Goal: Task Accomplishment & Management: Manage account settings

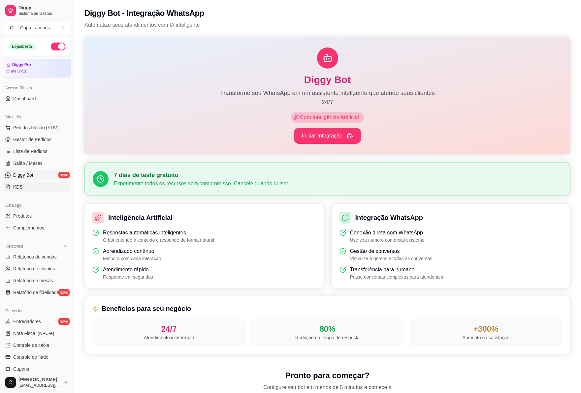
click at [41, 184] on link "KDS" at bounding box center [37, 187] width 68 height 11
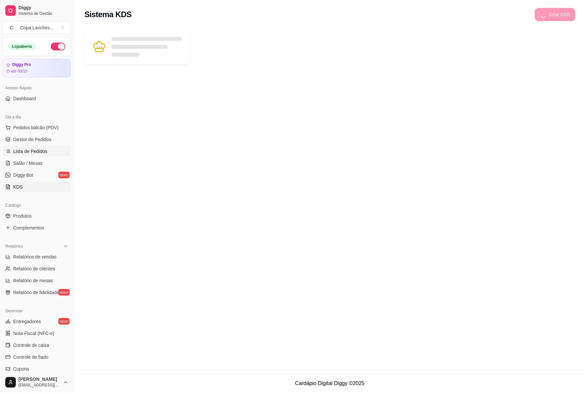
click at [38, 152] on span "Lista de Pedidos" at bounding box center [30, 151] width 34 height 7
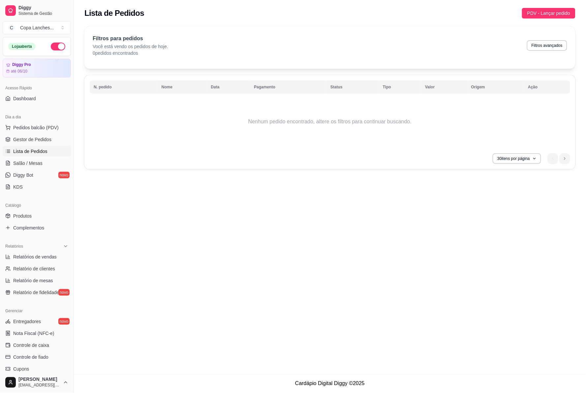
click at [38, 147] on link "Lista de Pedidos" at bounding box center [37, 151] width 68 height 11
click at [38, 141] on span "Gestor de Pedidos" at bounding box center [32, 139] width 38 height 7
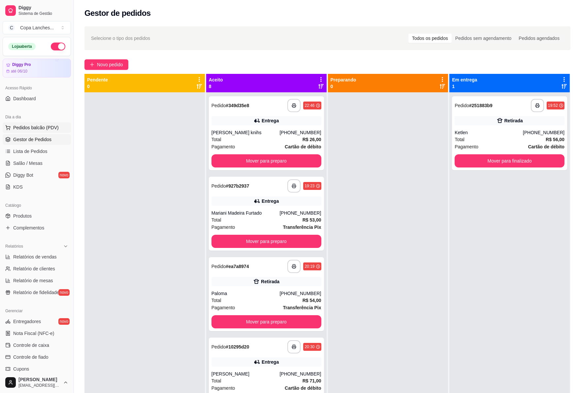
click at [11, 122] on button "Pedidos balcão (PDV)" at bounding box center [37, 127] width 68 height 11
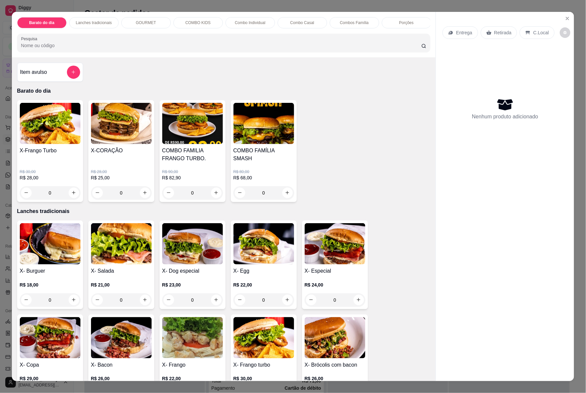
click at [5, 140] on div "Barato do dia Lanches tradicionais GOURMET COMBO KIDS Combo Individual Combo Ca…" at bounding box center [293, 196] width 586 height 393
click at [567, 19] on icon "Close" at bounding box center [568, 18] width 3 height 3
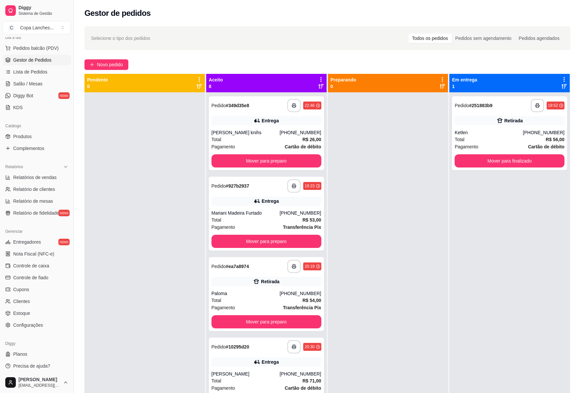
scroll to position [81, 0]
click at [30, 136] on span "Produtos" at bounding box center [22, 135] width 18 height 7
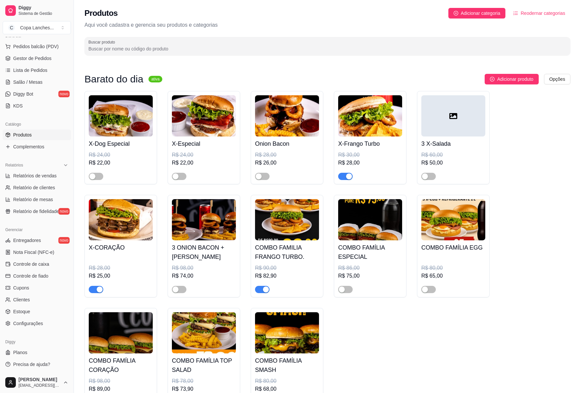
click at [344, 173] on div at bounding box center [345, 176] width 15 height 8
click at [345, 179] on span "button" at bounding box center [345, 176] width 15 height 7
click at [265, 291] on div "button" at bounding box center [266, 290] width 6 height 6
click at [342, 293] on span "button" at bounding box center [345, 289] width 15 height 7
click at [424, 288] on div "button" at bounding box center [425, 290] width 6 height 6
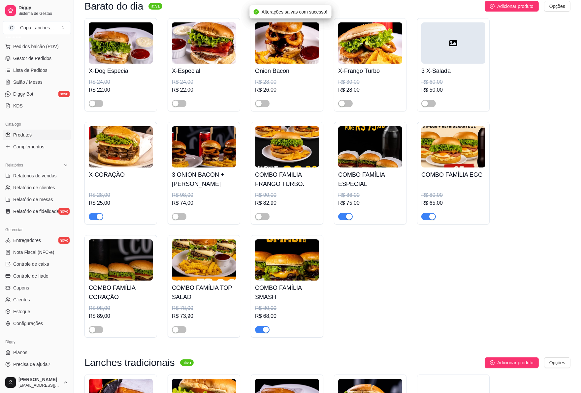
scroll to position [73, 0]
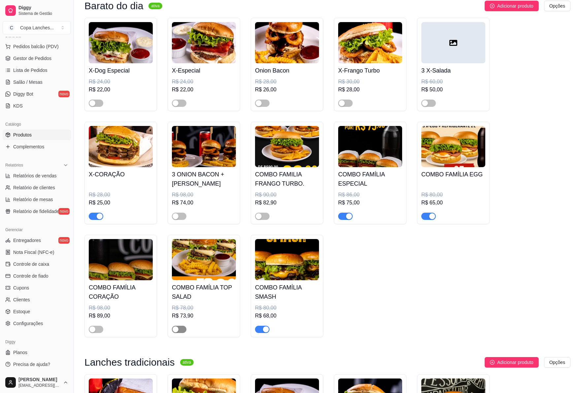
click at [182, 328] on span "button" at bounding box center [179, 329] width 15 height 7
click at [98, 329] on span "button" at bounding box center [96, 329] width 15 height 7
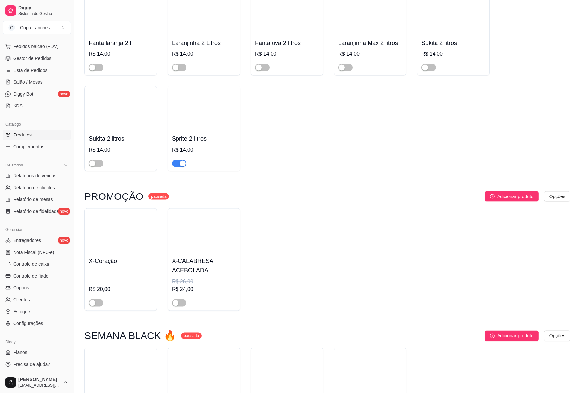
scroll to position [2346, 0]
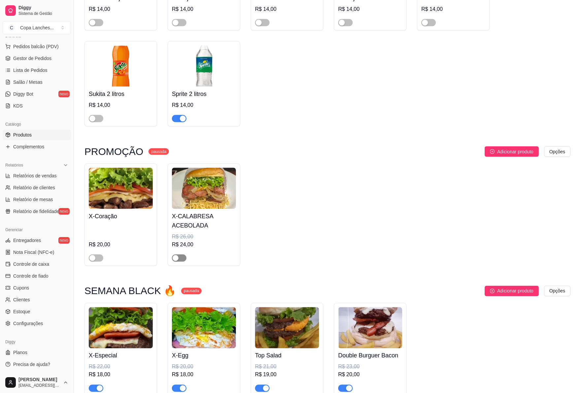
click at [179, 261] on span "button" at bounding box center [179, 258] width 15 height 7
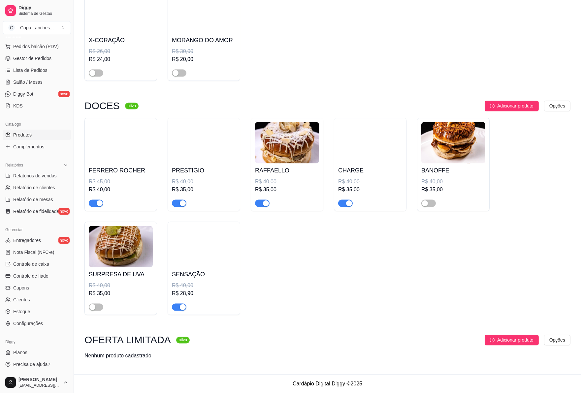
scroll to position [2800, 0]
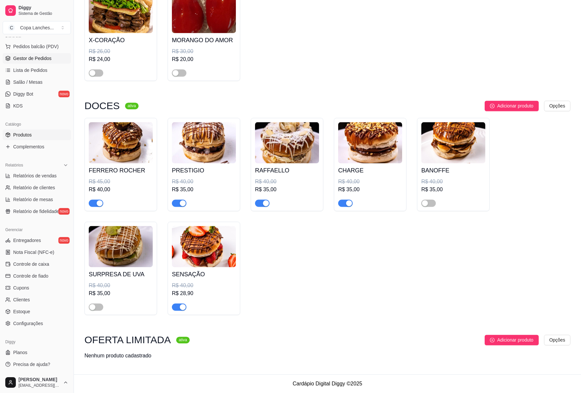
click at [31, 58] on span "Gestor de Pedidos" at bounding box center [32, 58] width 38 height 7
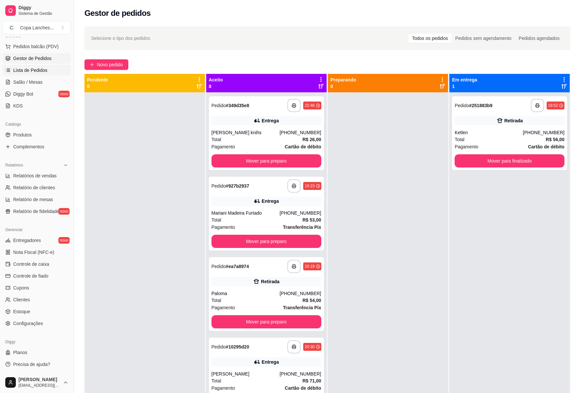
click at [31, 73] on span "Lista de Pedidos" at bounding box center [30, 70] width 34 height 7
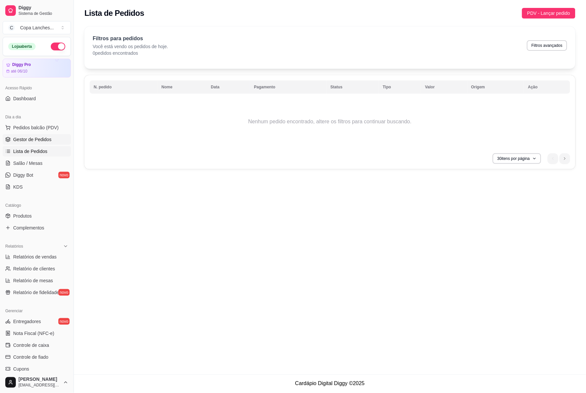
click at [47, 143] on link "Gestor de Pedidos" at bounding box center [37, 139] width 68 height 11
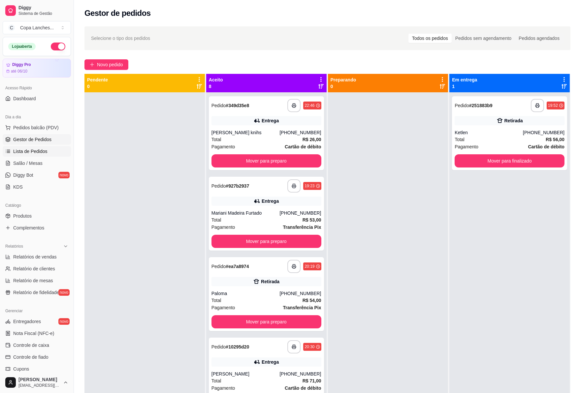
click at [28, 149] on span "Lista de Pedidos" at bounding box center [30, 151] width 34 height 7
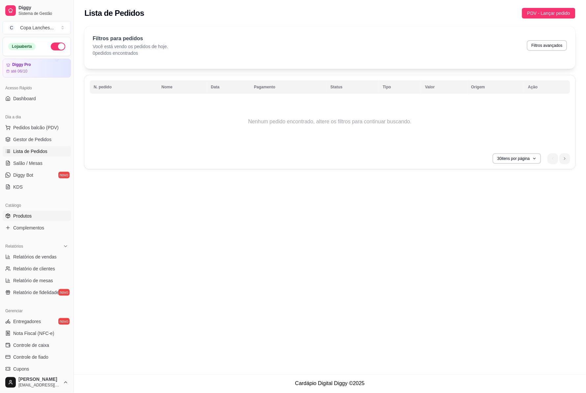
click at [20, 220] on link "Produtos" at bounding box center [37, 216] width 68 height 11
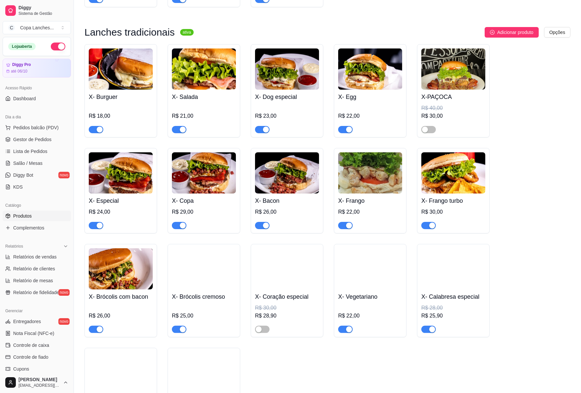
scroll to position [403, 0]
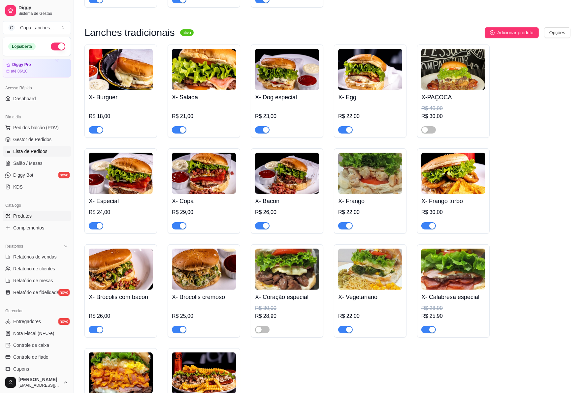
click at [35, 148] on span "Lista de Pedidos" at bounding box center [30, 151] width 34 height 7
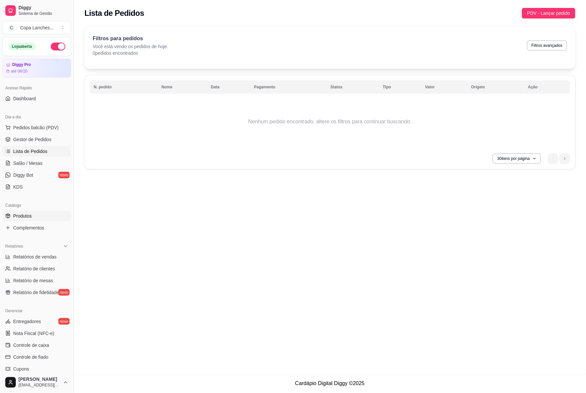
click at [20, 219] on link "Produtos" at bounding box center [37, 216] width 68 height 11
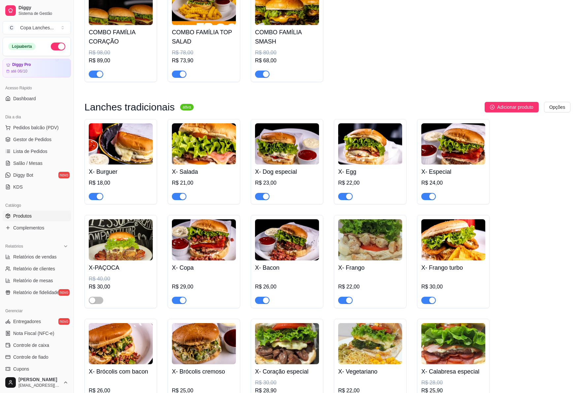
scroll to position [330, 0]
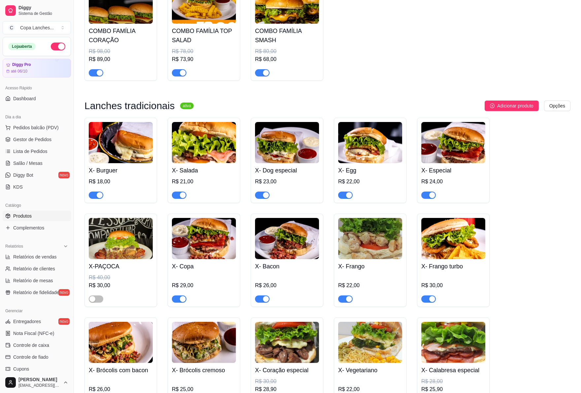
click at [204, 240] on img at bounding box center [204, 238] width 64 height 41
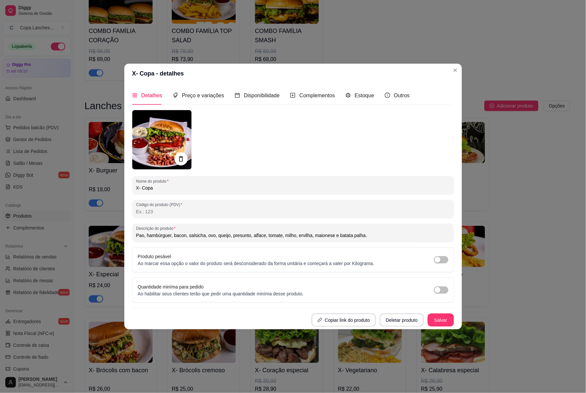
drag, startPoint x: 136, startPoint y: 238, endPoint x: 365, endPoint y: 236, distance: 229.0
click at [365, 236] on input "Pao, hambúrguer, bacon, salsicha, ovo, queijo, presunto, alface, tomate, milho,…" at bounding box center [293, 235] width 314 height 7
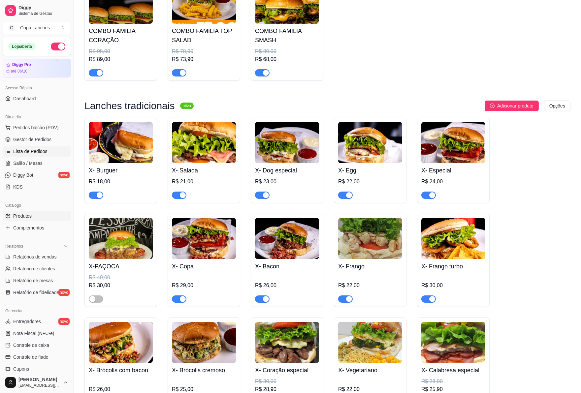
click at [34, 149] on span "Lista de Pedidos" at bounding box center [30, 151] width 34 height 7
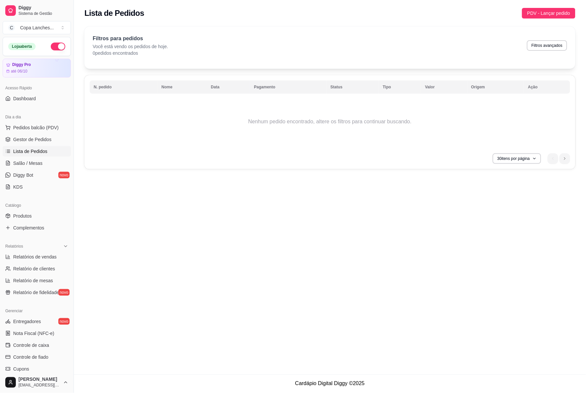
click at [30, 153] on span "Lista de Pedidos" at bounding box center [30, 151] width 34 height 7
click at [25, 212] on link "Produtos" at bounding box center [37, 216] width 68 height 11
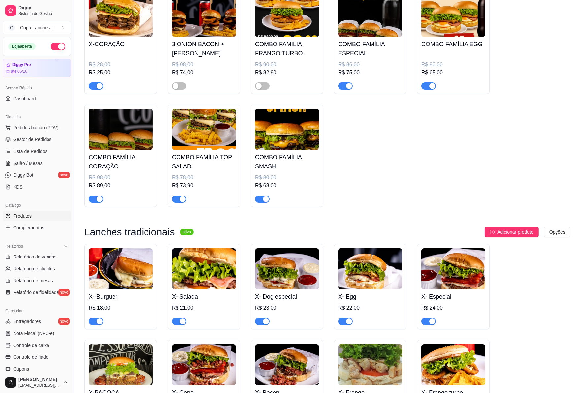
scroll to position [293, 0]
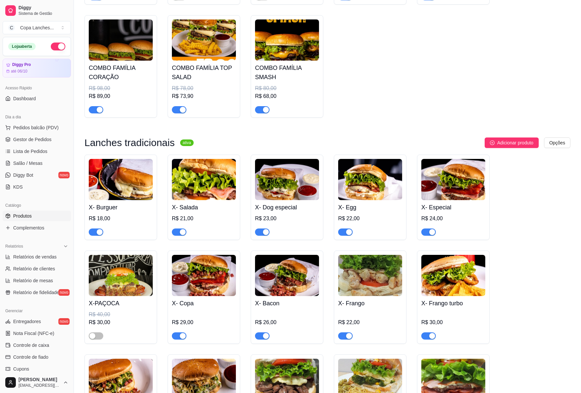
click at [449, 223] on div at bounding box center [453, 229] width 64 height 13
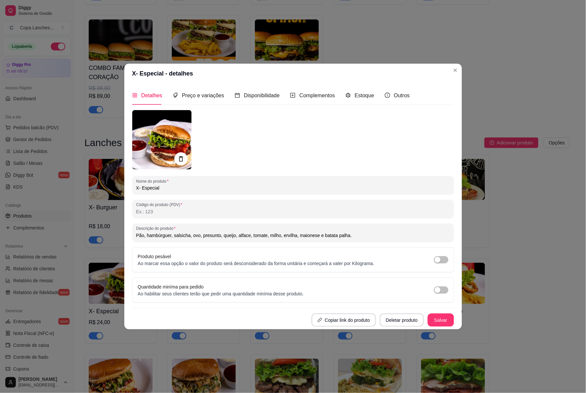
drag, startPoint x: 358, startPoint y: 233, endPoint x: 119, endPoint y: 243, distance: 239.1
click at [119, 243] on div "X- Especial - detalhes Detalhes Preço e variações Disponibilidade Complementos …" at bounding box center [293, 196] width 586 height 393
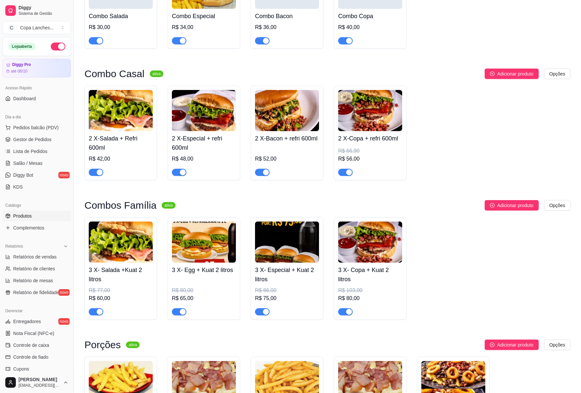
scroll to position [1173, 0]
click at [16, 149] on span "Lista de Pedidos" at bounding box center [30, 151] width 34 height 7
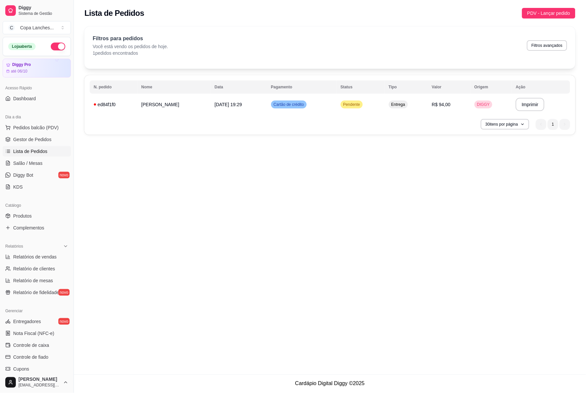
click at [306, 114] on div "**********" at bounding box center [329, 105] width 491 height 60
click at [306, 104] on span "Cartão de crédito" at bounding box center [289, 104] width 33 height 5
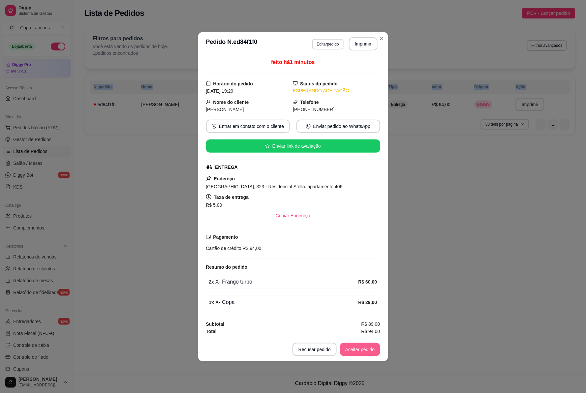
click at [344, 349] on button "Aceitar pedido" at bounding box center [360, 349] width 40 height 13
click at [366, 41] on button "Imprimir" at bounding box center [363, 43] width 28 height 13
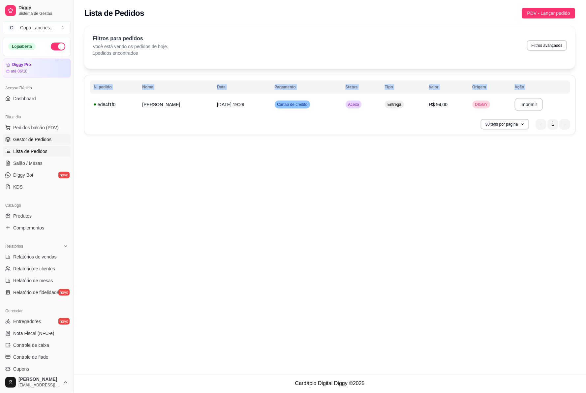
click at [41, 139] on span "Gestor de Pedidos" at bounding box center [32, 139] width 38 height 7
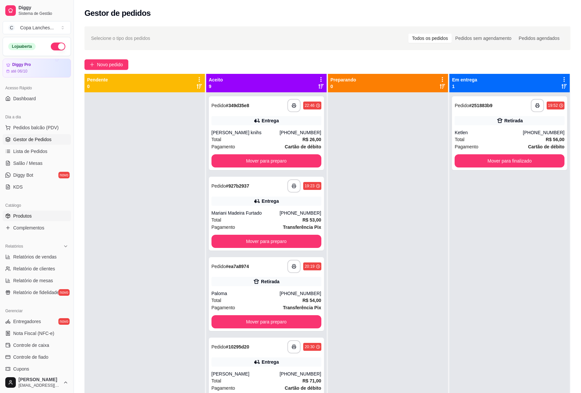
click at [28, 218] on span "Produtos" at bounding box center [22, 216] width 18 height 7
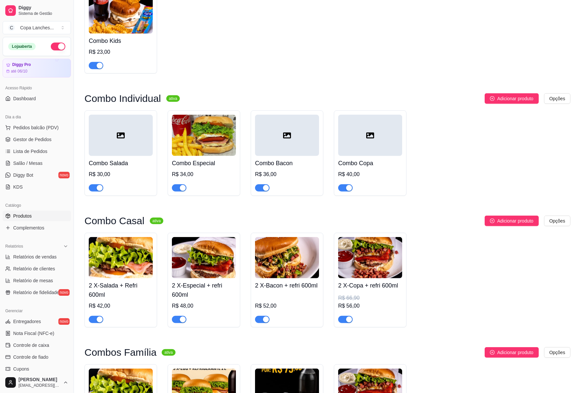
scroll to position [1026, 0]
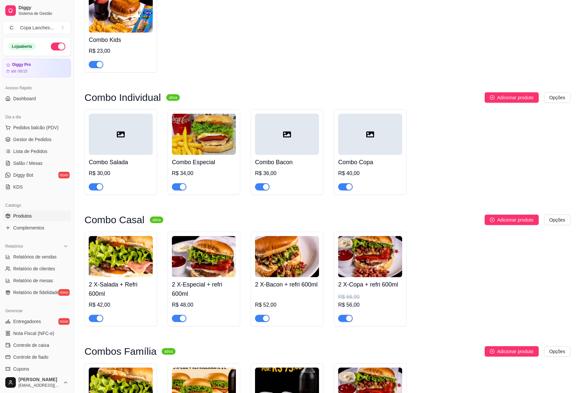
click at [211, 164] on h4 "Combo Especial" at bounding box center [204, 162] width 64 height 9
click at [36, 153] on span "Lista de Pedidos" at bounding box center [30, 151] width 34 height 7
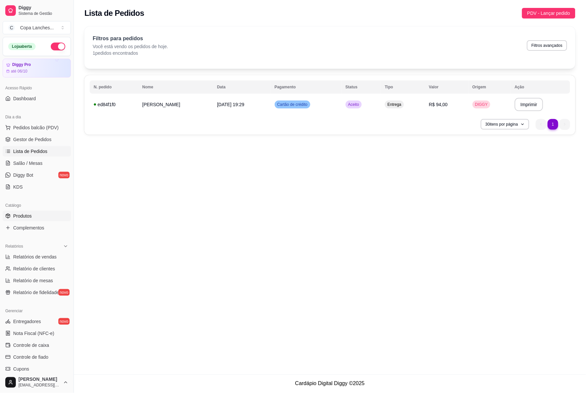
click at [36, 212] on link "Produtos" at bounding box center [37, 216] width 68 height 11
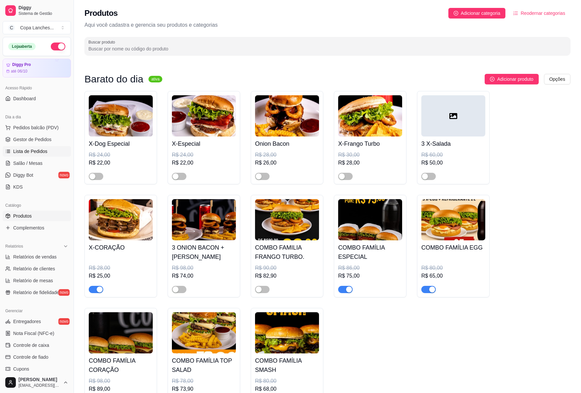
click at [28, 150] on span "Lista de Pedidos" at bounding box center [30, 151] width 34 height 7
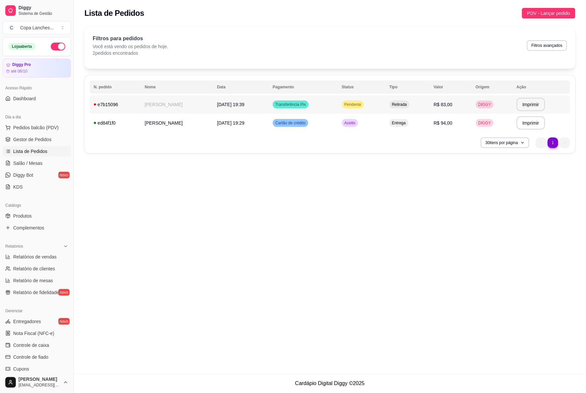
click at [149, 107] on td "[PERSON_NAME]" at bounding box center [177, 104] width 72 height 18
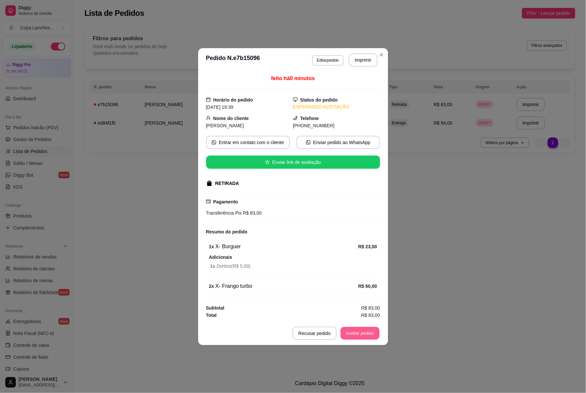
click at [362, 333] on button "Aceitar pedido" at bounding box center [360, 333] width 39 height 13
click at [368, 62] on button "Imprimir" at bounding box center [363, 59] width 29 height 13
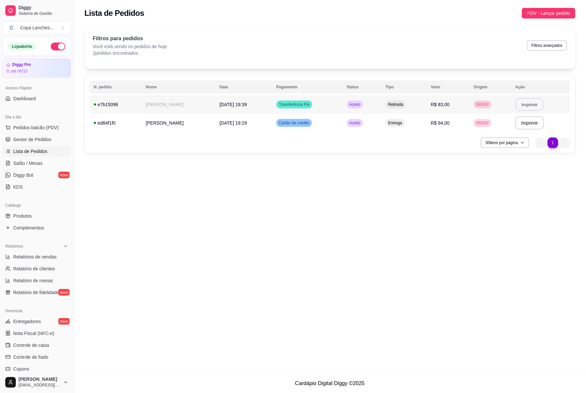
click at [524, 103] on button "Imprimir" at bounding box center [530, 104] width 28 height 13
click at [524, 106] on button "Imprimir" at bounding box center [530, 104] width 28 height 13
click at [538, 107] on button "Imprimir" at bounding box center [530, 104] width 29 height 13
click at [529, 106] on button "Imprimir" at bounding box center [530, 104] width 29 height 13
click at [537, 103] on button "Imprimir" at bounding box center [530, 104] width 28 height 13
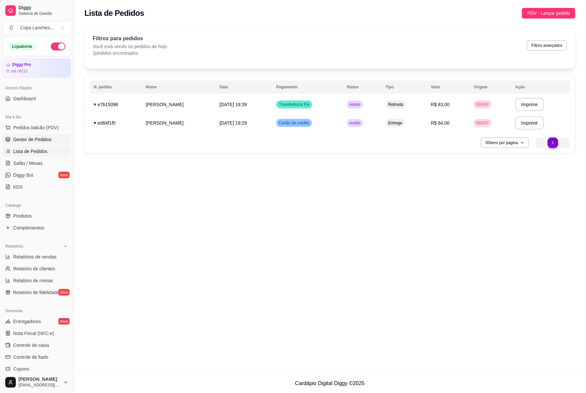
click at [34, 142] on span "Gestor de Pedidos" at bounding box center [32, 139] width 38 height 7
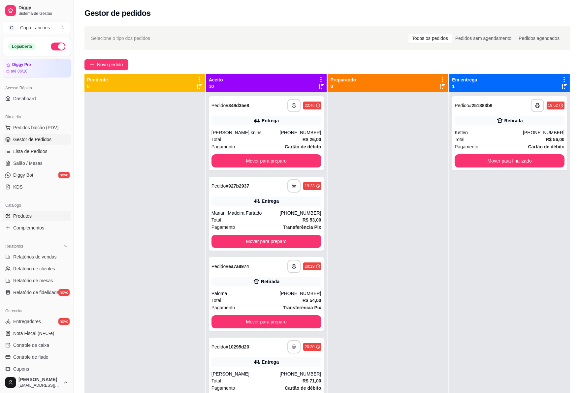
click at [38, 219] on link "Produtos" at bounding box center [37, 216] width 68 height 11
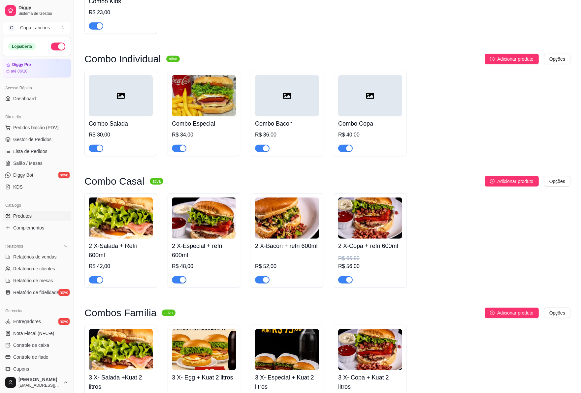
scroll to position [1136, 0]
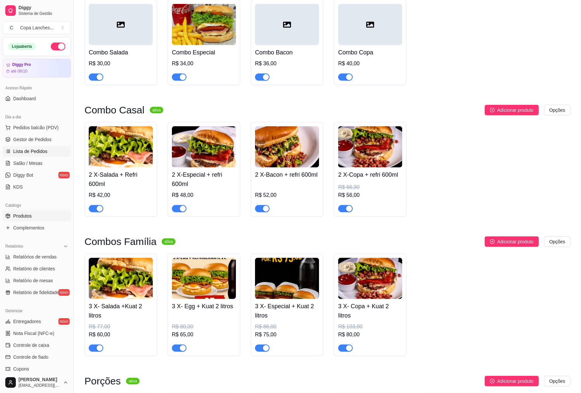
click at [40, 152] on span "Lista de Pedidos" at bounding box center [30, 151] width 34 height 7
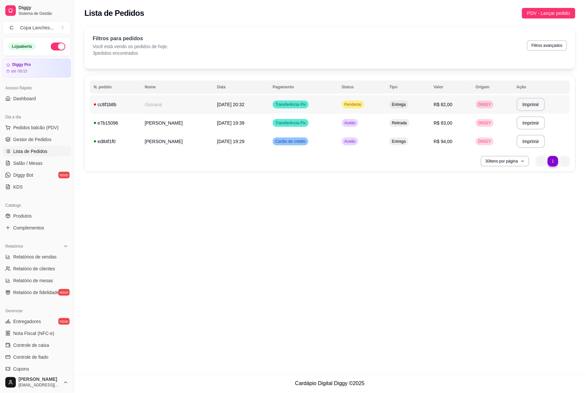
click at [116, 109] on td "cc8f1b8b" at bounding box center [115, 104] width 51 height 18
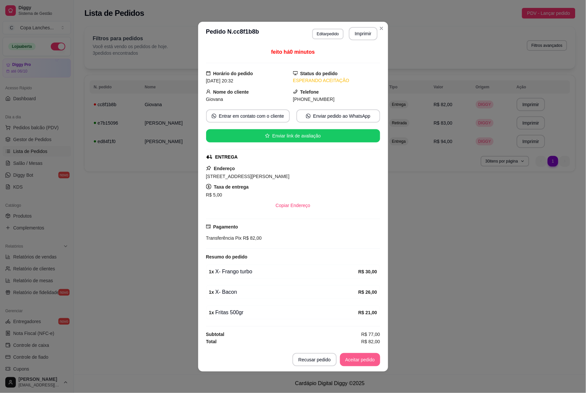
click at [359, 365] on button "Aceitar pedido" at bounding box center [360, 359] width 40 height 13
click at [373, 37] on button "Imprimir" at bounding box center [363, 33] width 28 height 13
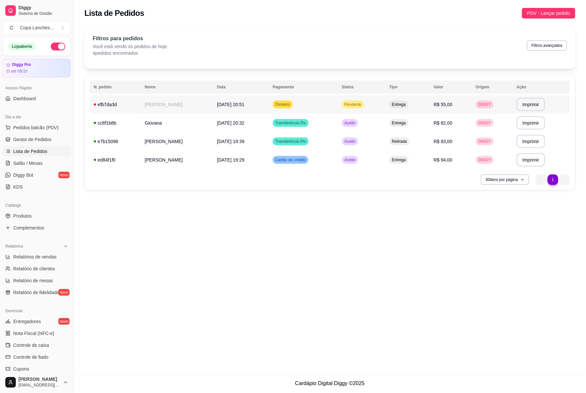
click at [213, 109] on td "[DATE] 20:51" at bounding box center [241, 104] width 56 height 18
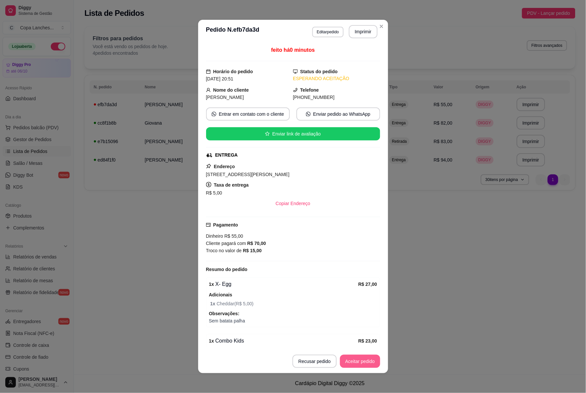
click at [354, 362] on button "Aceitar pedido" at bounding box center [360, 361] width 40 height 13
click at [356, 30] on button "Imprimir" at bounding box center [363, 31] width 29 height 13
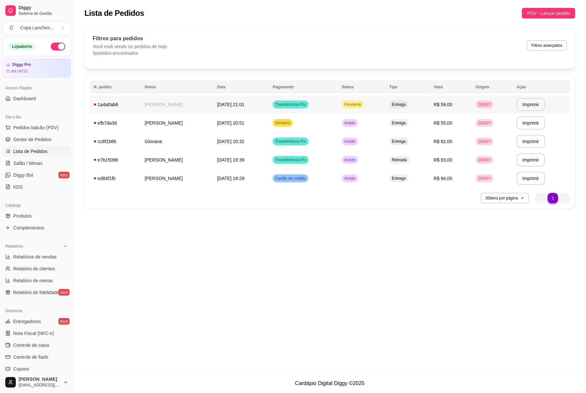
click at [366, 96] on td "Pendente" at bounding box center [362, 104] width 48 height 18
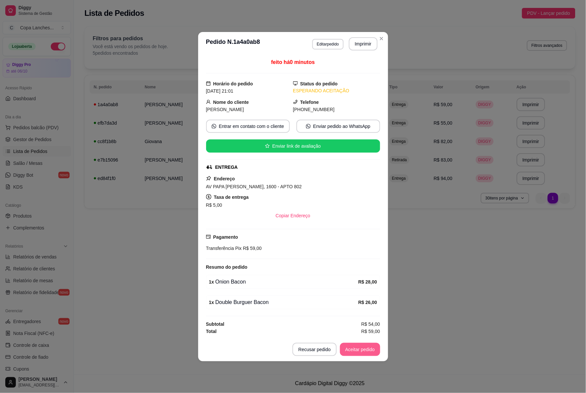
click at [361, 349] on button "Aceitar pedido" at bounding box center [360, 349] width 40 height 13
click at [359, 45] on button "Imprimir" at bounding box center [363, 43] width 29 height 13
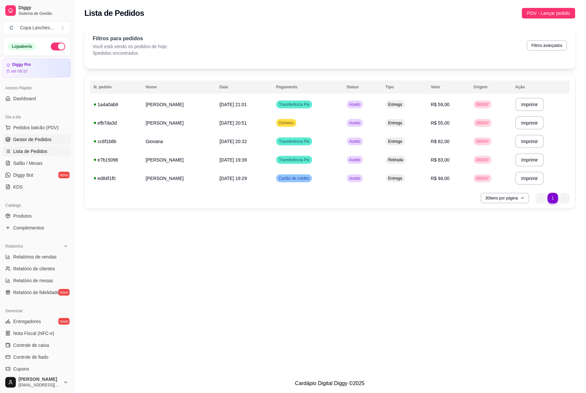
click at [32, 143] on span "Gestor de Pedidos" at bounding box center [32, 139] width 38 height 7
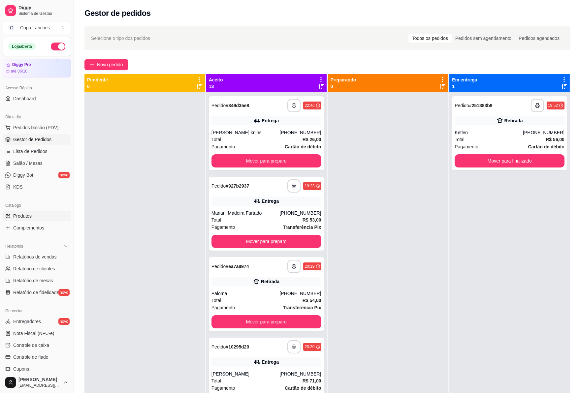
click at [27, 215] on span "Produtos" at bounding box center [22, 216] width 18 height 7
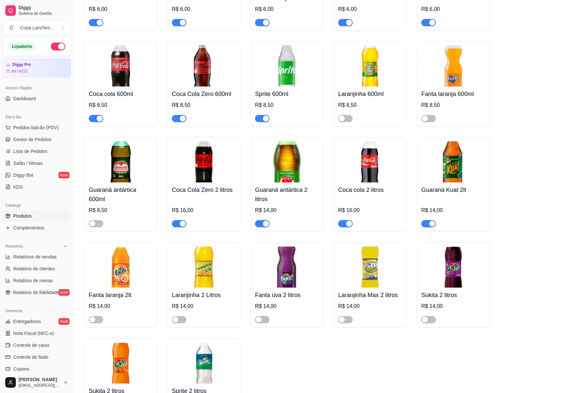
scroll to position [2053, 0]
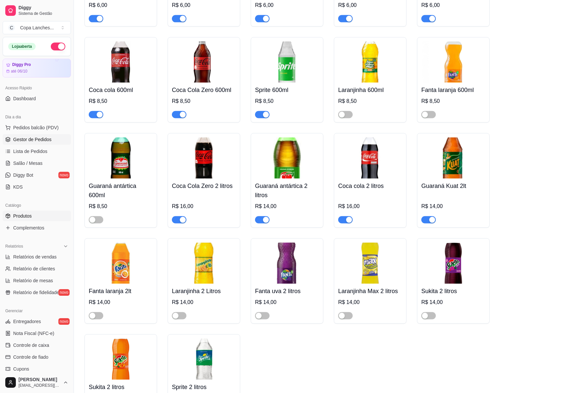
click at [27, 138] on span "Gestor de Pedidos" at bounding box center [32, 139] width 38 height 7
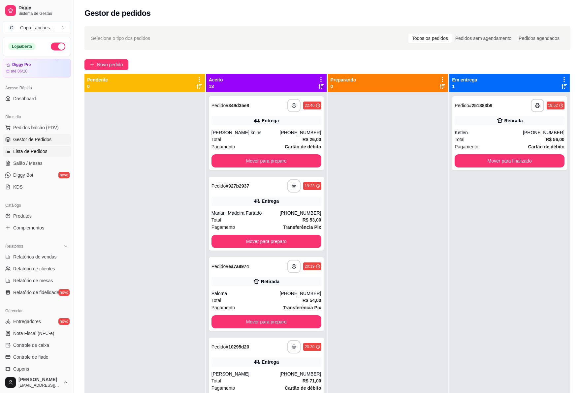
click at [25, 148] on span "Lista de Pedidos" at bounding box center [30, 151] width 34 height 7
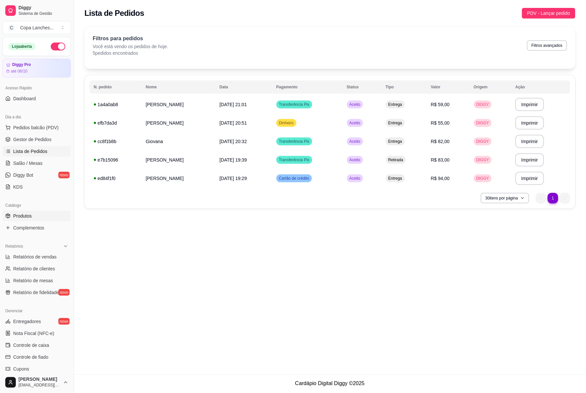
click at [42, 220] on link "Produtos" at bounding box center [37, 216] width 68 height 11
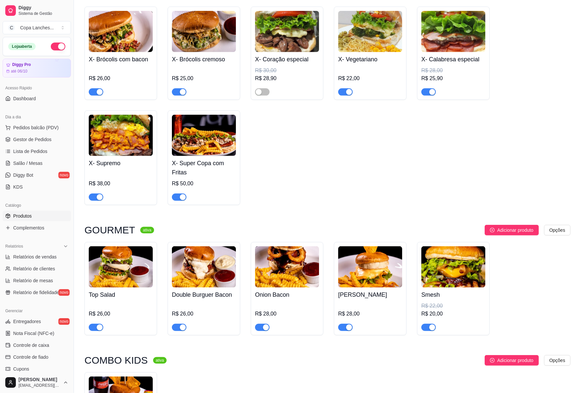
scroll to position [733, 0]
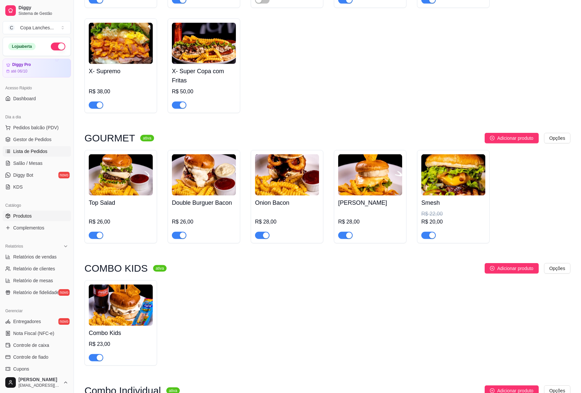
click at [16, 154] on span "Lista de Pedidos" at bounding box center [30, 151] width 34 height 7
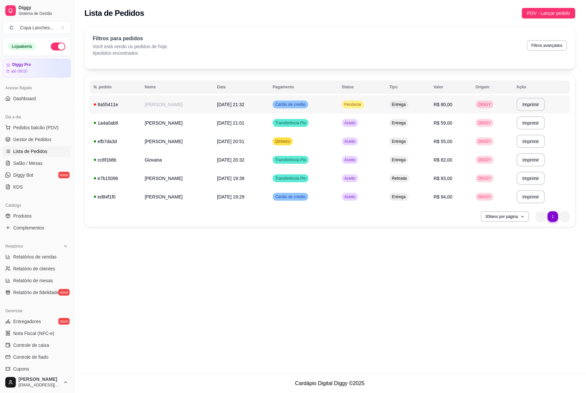
click at [194, 110] on td "[PERSON_NAME]" at bounding box center [177, 104] width 72 height 18
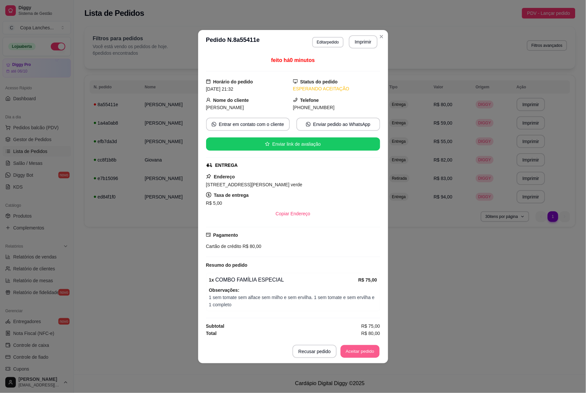
click at [352, 355] on button "Aceitar pedido" at bounding box center [360, 351] width 39 height 13
click at [363, 47] on button "Imprimir" at bounding box center [363, 41] width 29 height 13
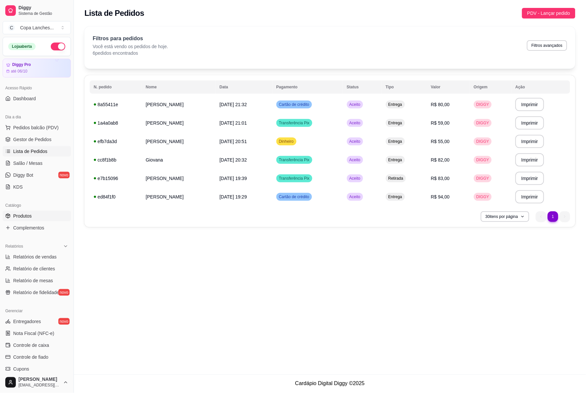
click at [59, 212] on link "Produtos" at bounding box center [37, 216] width 68 height 11
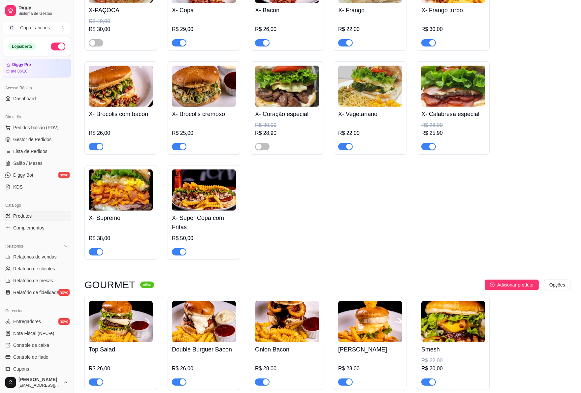
scroll to position [733, 0]
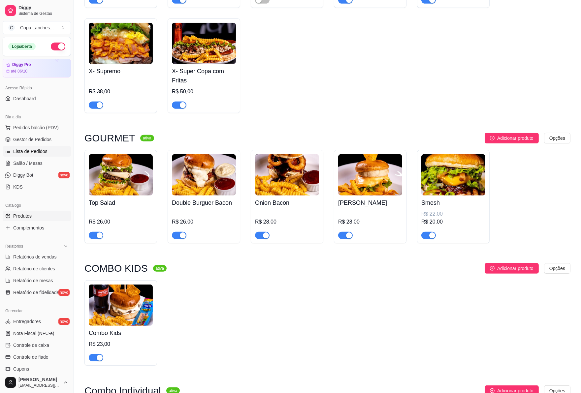
click at [32, 154] on span "Lista de Pedidos" at bounding box center [30, 151] width 34 height 7
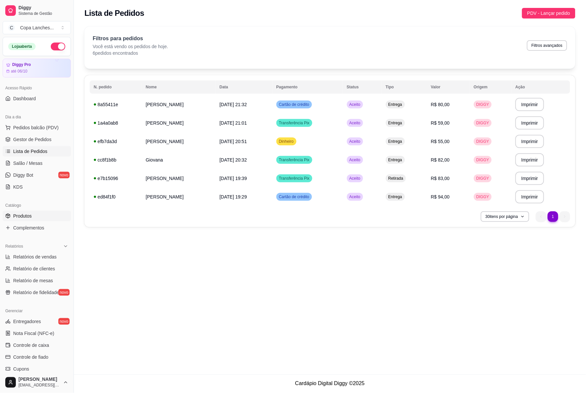
click at [32, 215] on link "Produtos" at bounding box center [37, 216] width 68 height 11
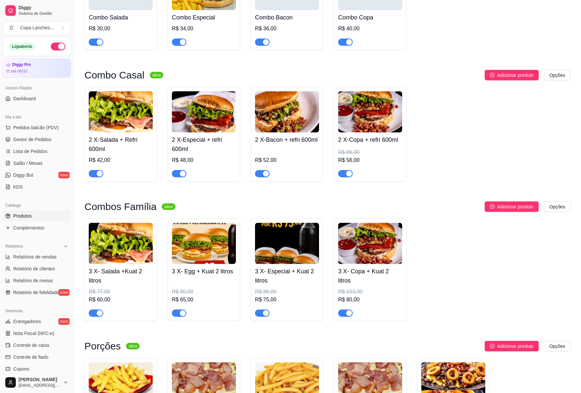
scroll to position [1173, 0]
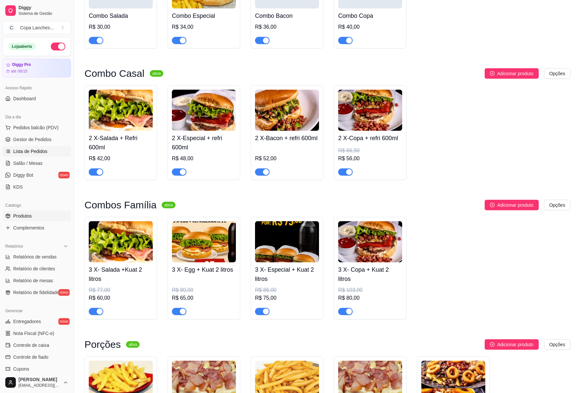
click at [39, 153] on span "Lista de Pedidos" at bounding box center [30, 151] width 34 height 7
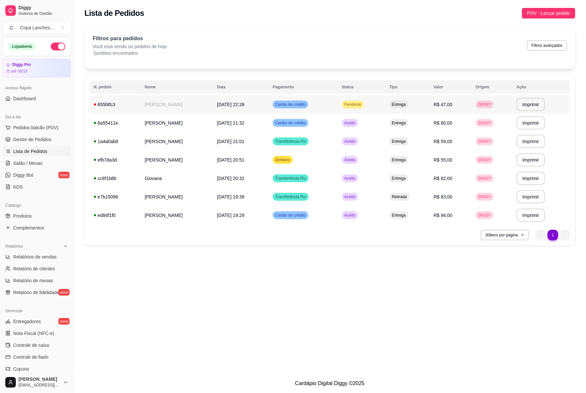
click at [338, 107] on td "Cartão de crédito" at bounding box center [303, 104] width 69 height 18
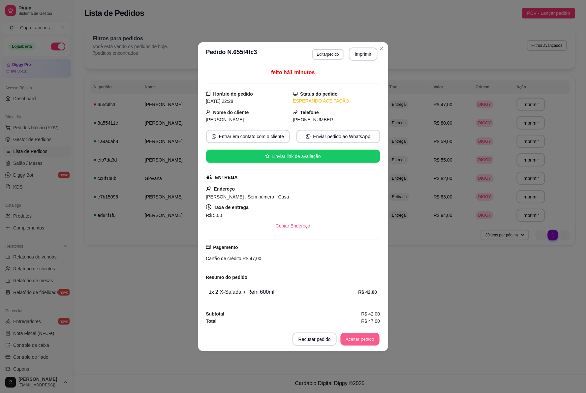
click at [367, 343] on button "Aceitar pedido" at bounding box center [360, 339] width 39 height 13
click at [372, 335] on button "Mover para preparo" at bounding box center [354, 339] width 51 height 13
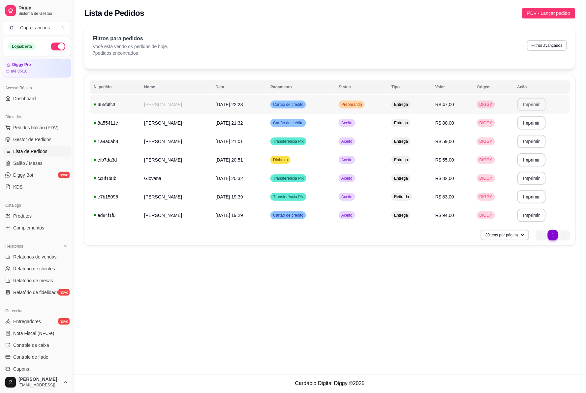
click at [544, 108] on button "Imprimir" at bounding box center [532, 104] width 29 height 13
click at [227, 221] on td "[DATE] 19:29" at bounding box center [239, 215] width 55 height 18
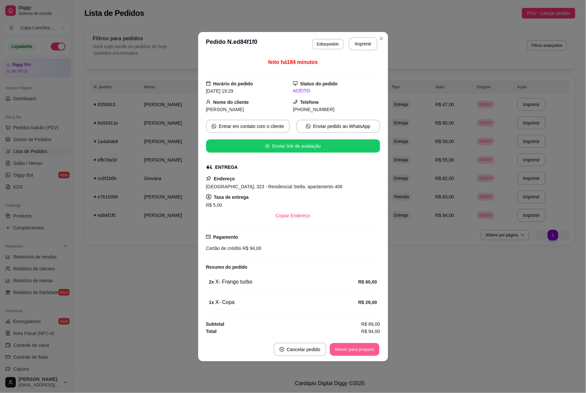
click at [344, 354] on button "Mover para preparo" at bounding box center [354, 349] width 49 height 13
click at [344, 354] on button "Mover para entrega" at bounding box center [354, 349] width 51 height 13
click at [344, 354] on button "Mover para finalizado" at bounding box center [352, 349] width 53 height 13
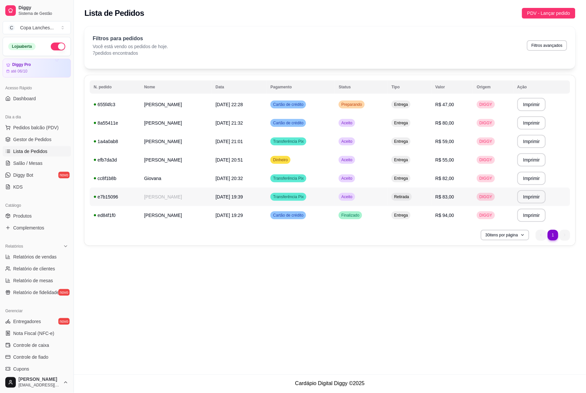
click at [355, 200] on div "Aceito" at bounding box center [347, 197] width 16 height 8
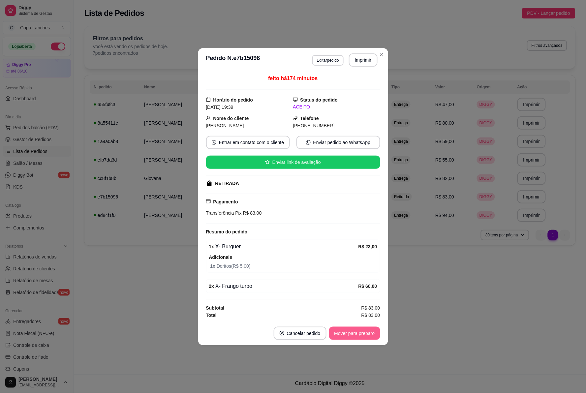
click at [358, 329] on button "Mover para preparo" at bounding box center [354, 333] width 51 height 13
click at [358, 329] on button "Mover para retirada disponível" at bounding box center [343, 333] width 73 height 13
click at [358, 329] on button "Mover para finalizado" at bounding box center [352, 333] width 53 height 13
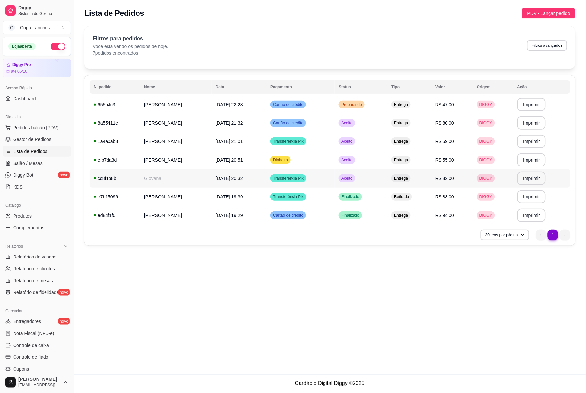
click at [364, 182] on td "Aceito" at bounding box center [361, 178] width 53 height 18
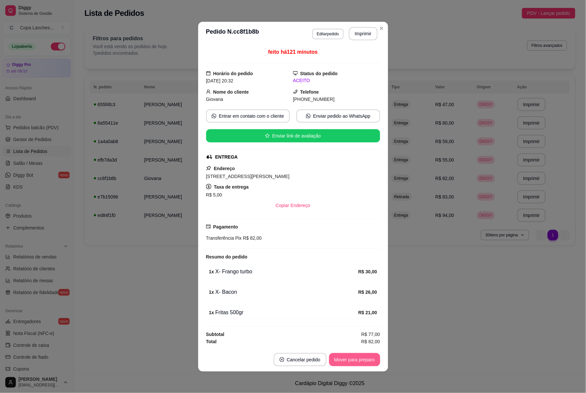
click at [361, 355] on button "Mover para preparo" at bounding box center [354, 359] width 51 height 13
click at [361, 355] on button "Mover para entrega" at bounding box center [354, 359] width 51 height 13
click at [361, 355] on button "Mover para finalizado" at bounding box center [353, 359] width 55 height 13
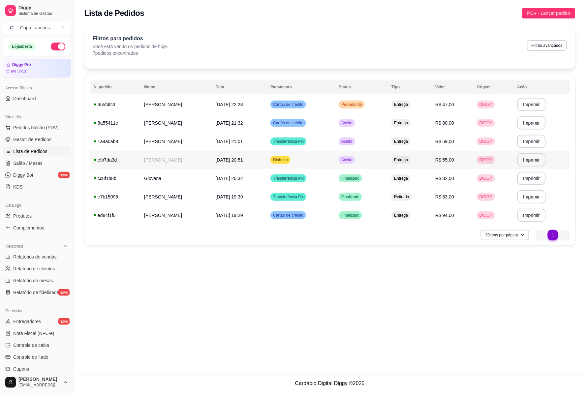
click at [382, 162] on td "Aceito" at bounding box center [361, 160] width 53 height 18
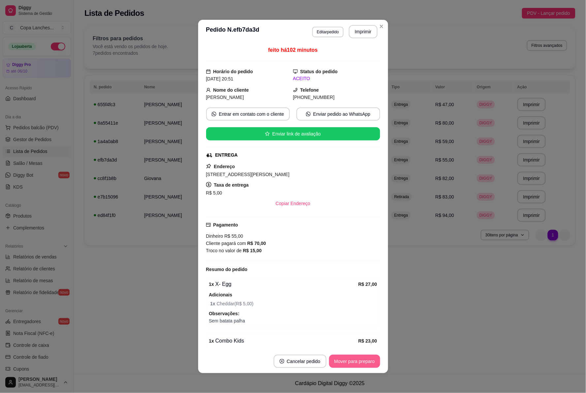
click at [357, 362] on button "Mover para preparo" at bounding box center [354, 361] width 51 height 13
click at [357, 362] on button "Mover para entrega" at bounding box center [354, 361] width 49 height 13
click at [357, 362] on button "Mover para finalizado" at bounding box center [353, 361] width 55 height 13
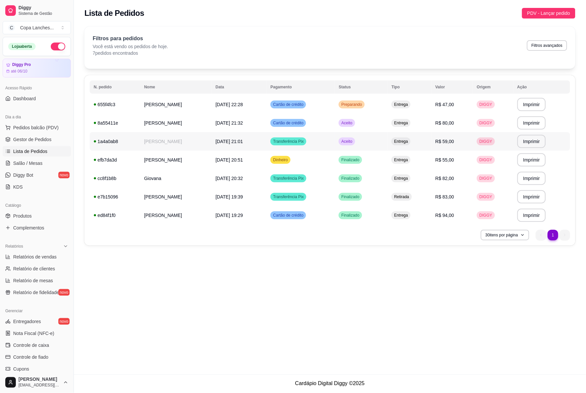
click at [381, 136] on td "Aceito" at bounding box center [361, 141] width 53 height 18
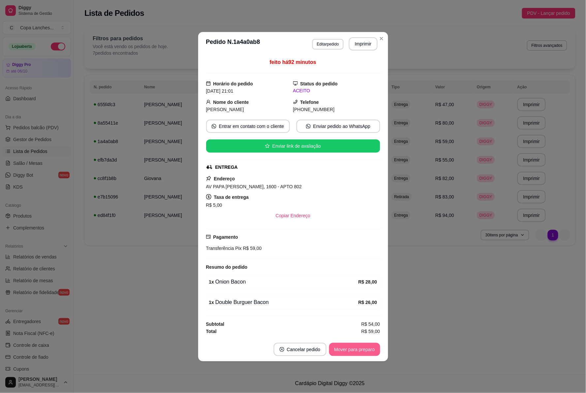
click at [361, 355] on button "Mover para preparo" at bounding box center [354, 349] width 51 height 13
click at [361, 355] on button "Mover para entrega" at bounding box center [354, 349] width 51 height 13
click at [361, 355] on button "Mover para finalizado" at bounding box center [352, 349] width 53 height 13
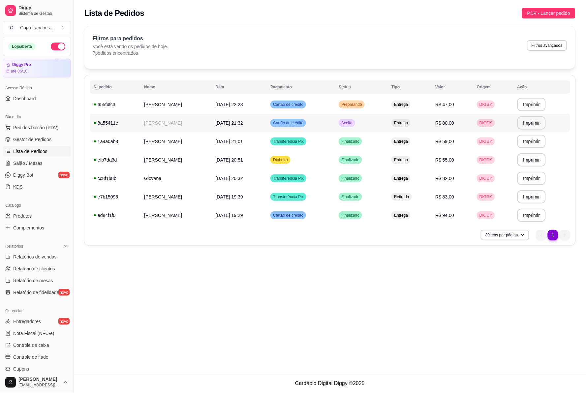
click at [387, 129] on td "Aceito" at bounding box center [361, 123] width 53 height 18
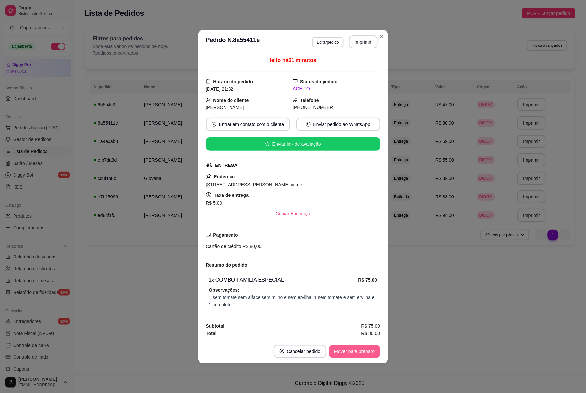
click at [349, 348] on button "Mover para preparo" at bounding box center [354, 351] width 51 height 13
click at [349, 348] on button "Mover para entrega" at bounding box center [354, 351] width 51 height 13
click at [349, 348] on button "Mover para finalizado" at bounding box center [353, 351] width 55 height 13
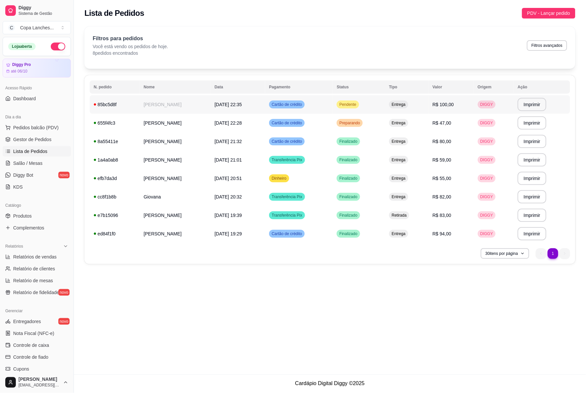
click at [157, 110] on td "[PERSON_NAME]" at bounding box center [175, 104] width 71 height 18
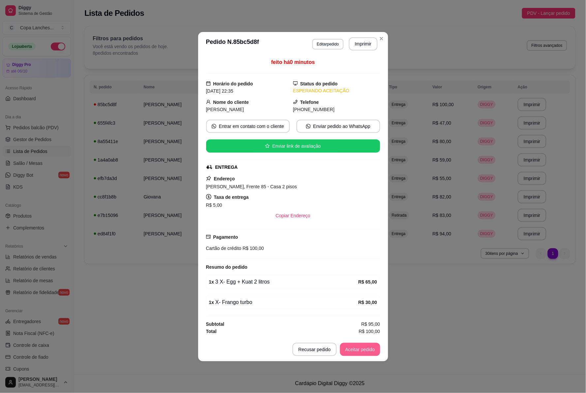
click at [364, 347] on button "Aceitar pedido" at bounding box center [360, 349] width 40 height 13
click at [355, 42] on button "Imprimir" at bounding box center [363, 43] width 29 height 13
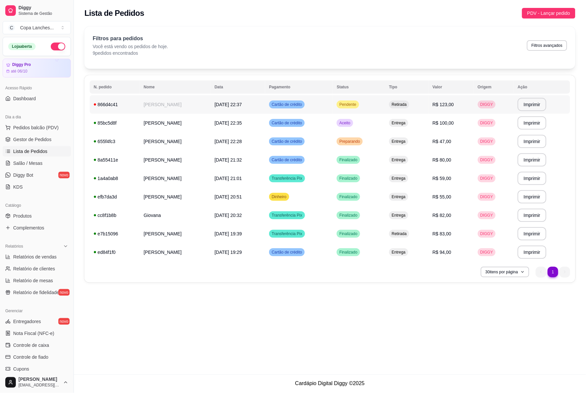
click at [376, 103] on td "Pendente" at bounding box center [359, 104] width 52 height 18
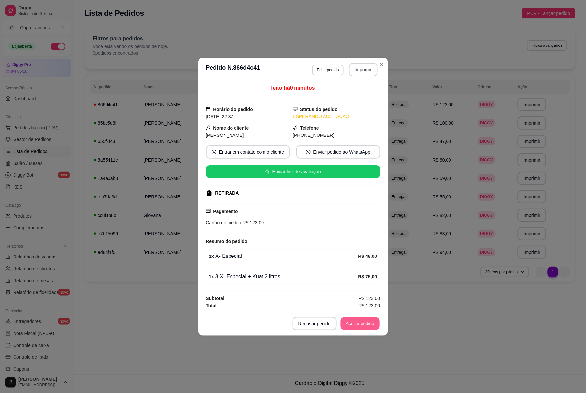
click at [360, 324] on button "Aceitar pedido" at bounding box center [360, 323] width 39 height 13
click at [368, 67] on button "Imprimir" at bounding box center [363, 69] width 29 height 13
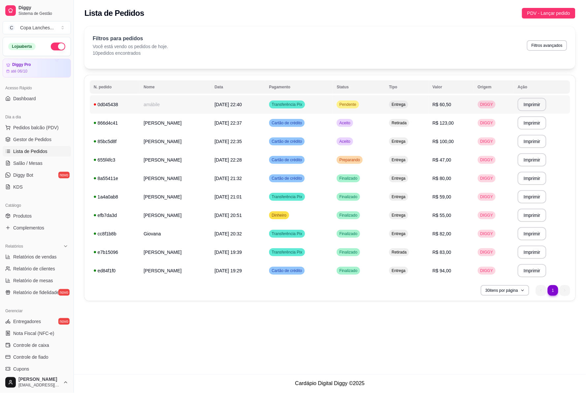
click at [333, 98] on td "Transferência Pix" at bounding box center [299, 104] width 68 height 18
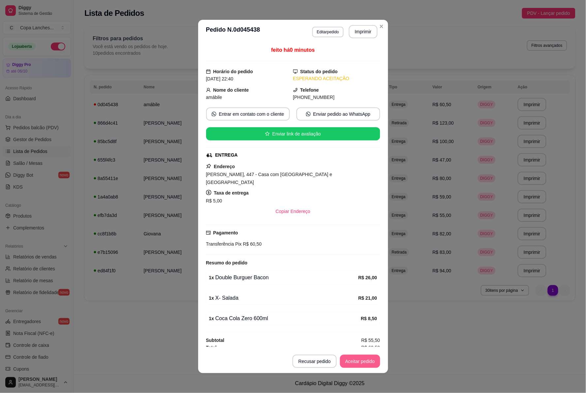
click at [365, 358] on button "Aceitar pedido" at bounding box center [360, 361] width 40 height 13
click at [353, 27] on button "Imprimir" at bounding box center [363, 31] width 29 height 13
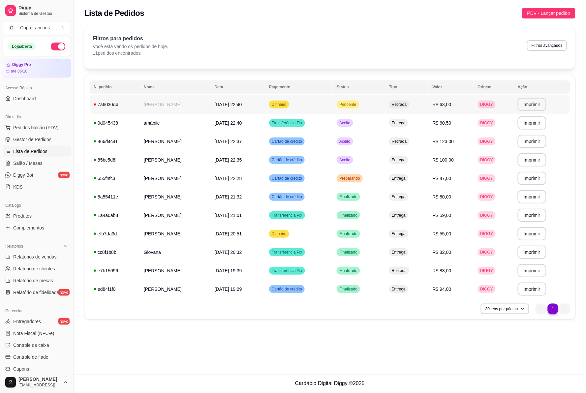
click at [314, 103] on td "Dinheiro" at bounding box center [299, 104] width 68 height 18
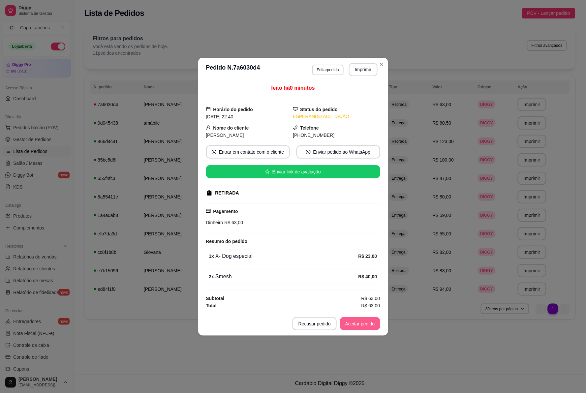
click at [347, 322] on button "Aceitar pedido" at bounding box center [360, 323] width 40 height 13
click at [354, 64] on button "Imprimir" at bounding box center [363, 69] width 28 height 13
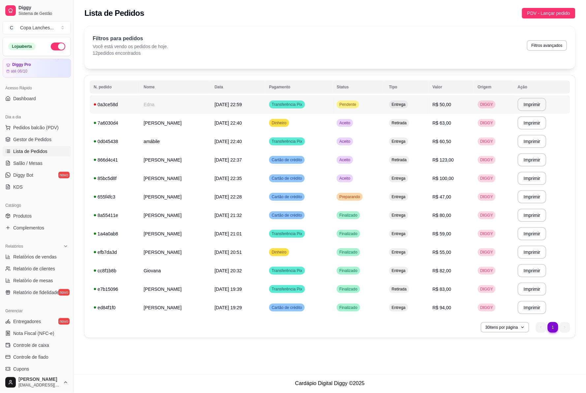
click at [140, 97] on td "Edna" at bounding box center [175, 104] width 71 height 18
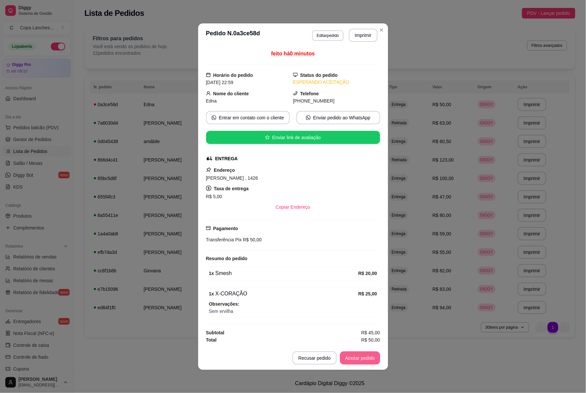
click at [347, 358] on button "Aceitar pedido" at bounding box center [360, 358] width 40 height 13
click at [357, 26] on div "**********" at bounding box center [293, 196] width 586 height 393
click at [357, 31] on button "Imprimir" at bounding box center [363, 35] width 28 height 13
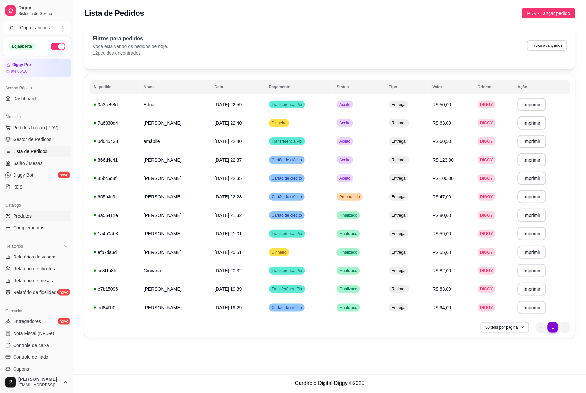
click at [40, 213] on link "Produtos" at bounding box center [37, 216] width 68 height 11
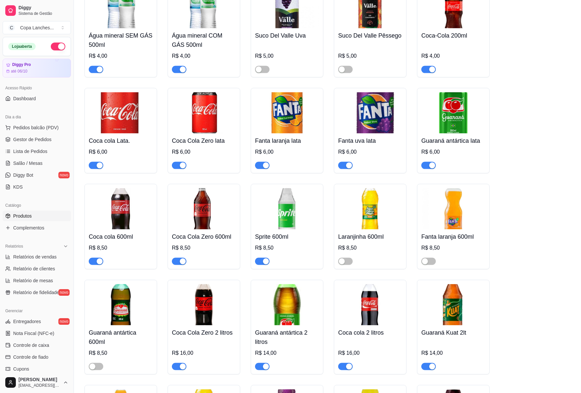
scroll to position [2016, 0]
